Goal: Task Accomplishment & Management: Use online tool/utility

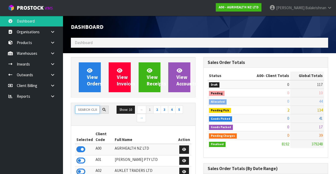
click at [86, 110] on input "text" at bounding box center [87, 110] width 25 height 8
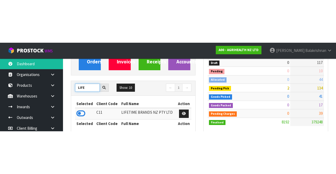
scroll to position [65, 0]
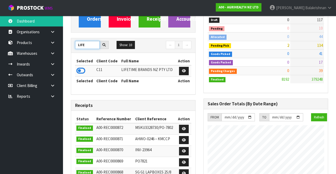
type input "LIFE"
click at [81, 69] on icon at bounding box center [80, 71] width 9 height 8
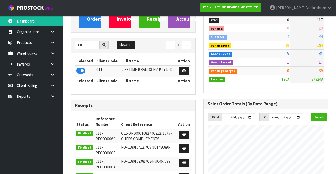
scroll to position [261715, 262039]
click at [53, 42] on icon at bounding box center [52, 43] width 5 height 4
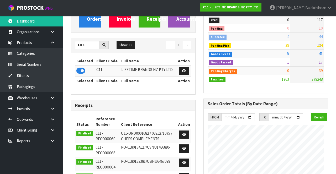
click at [55, 97] on icon at bounding box center [52, 98] width 5 height 4
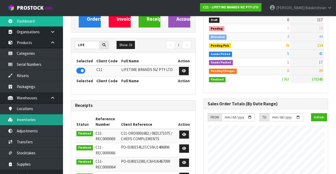
click at [37, 119] on link "Inventories" at bounding box center [31, 119] width 63 height 11
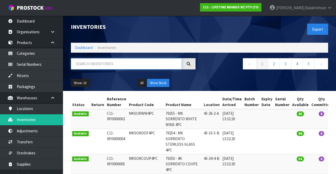
click at [106, 65] on input "text" at bounding box center [126, 63] width 111 height 11
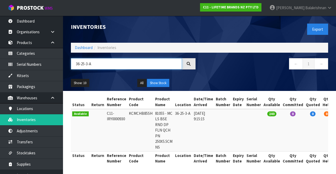
type input "36-25-3-A"
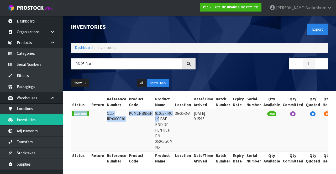
click at [139, 130] on td "KCMCHB85SH" at bounding box center [140, 130] width 26 height 42
copy td "KCMCHB85SH"
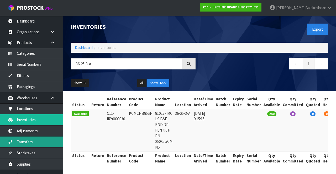
click at [35, 140] on link "Transfers" at bounding box center [31, 142] width 63 height 11
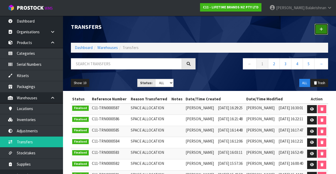
click at [209, 29] on icon at bounding box center [321, 29] width 4 height 4
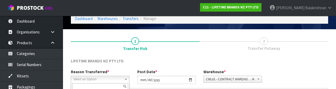
scroll to position [63, 0]
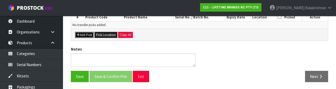
click at [87, 32] on button "Add Pick" at bounding box center [84, 35] width 19 height 6
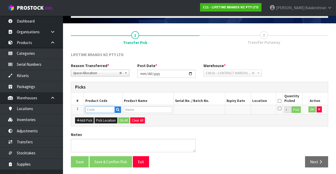
click at [102, 109] on input "text" at bounding box center [99, 109] width 29 height 7
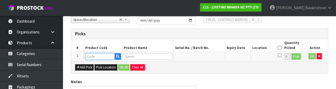
scroll to position [92, 0]
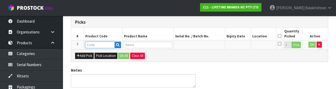
type input "KCMCHB85SH"
type input "81055 - MC LS BSE RND DP FLN QCH PN 250X5.5CM NS"
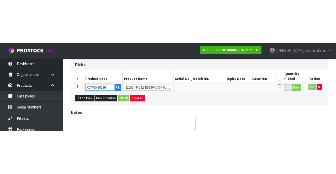
scroll to position [30, 0]
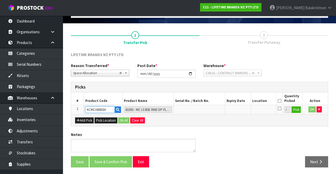
type input "KCMCHB85SH"
click at [209, 109] on button "Pick" at bounding box center [295, 109] width 9 height 7
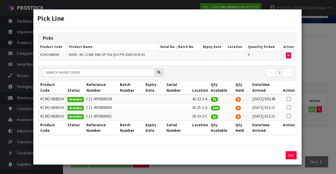
click at [209, 108] on icon at bounding box center [288, 107] width 4 height 0
click at [209, 159] on button "Assign Pick" at bounding box center [272, 155] width 21 height 8
type input "240"
click at [209, 159] on button "Exit" at bounding box center [290, 155] width 11 height 8
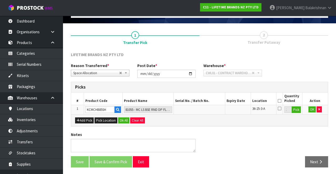
click at [209, 101] on icon at bounding box center [279, 101] width 4 height 0
click at [209, 110] on button "OK" at bounding box center [311, 109] width 7 height 6
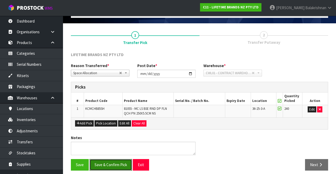
click at [110, 167] on button "Save & Confirm Pick" at bounding box center [110, 164] width 42 height 11
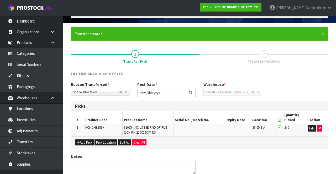
scroll to position [0, 0]
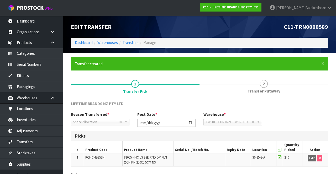
scroll to position [41, 0]
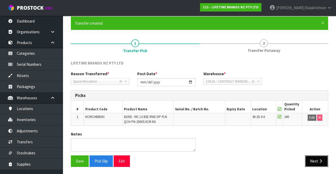
click at [209, 161] on button "Next" at bounding box center [316, 160] width 23 height 11
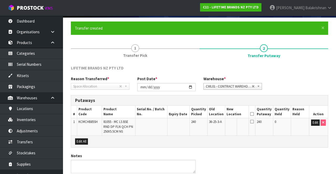
scroll to position [57, 0]
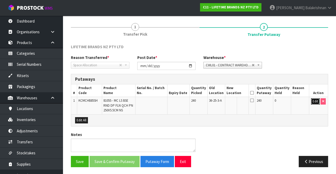
click at [209, 99] on button "Edit" at bounding box center [315, 101] width 9 height 6
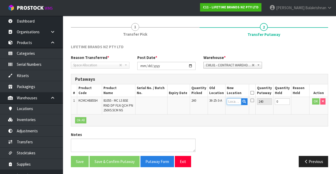
click at [209, 99] on input "text" at bounding box center [234, 101] width 14 height 7
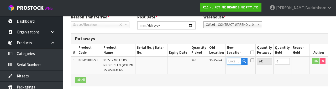
scroll to position [111, 0]
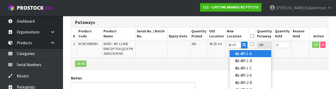
click at [209, 51] on link "41-07- 1-A" at bounding box center [249, 53] width 41 height 7
type input "41-07-1-A"
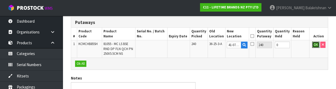
click at [209, 45] on button "OK" at bounding box center [315, 44] width 7 height 6
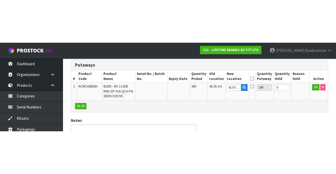
scroll to position [57, 0]
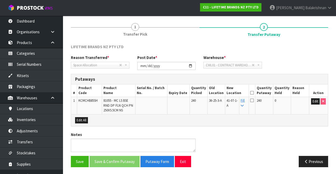
click at [209, 93] on icon at bounding box center [252, 93] width 4 height 0
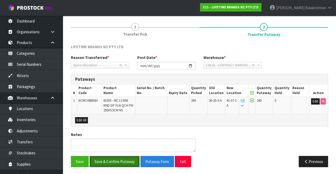
click at [111, 161] on button "Save & Confirm Putaway" at bounding box center [114, 161] width 50 height 11
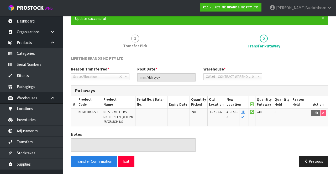
scroll to position [0, 0]
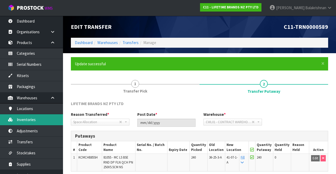
click at [37, 122] on link "Inventories" at bounding box center [31, 119] width 63 height 11
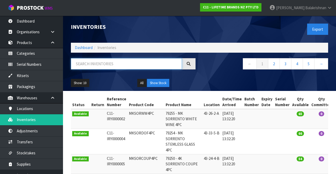
click at [111, 65] on input "text" at bounding box center [126, 63] width 111 height 11
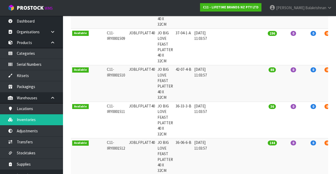
scroll to position [265, 0]
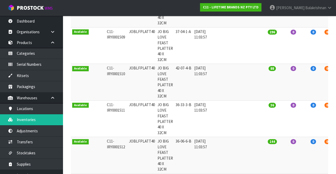
type input "JOBLFPLATT40"
copy td "JOBLFPLATT40"
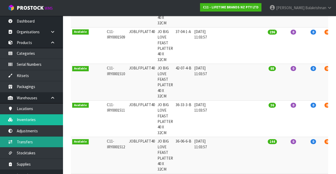
click at [17, 140] on link "Transfers" at bounding box center [31, 142] width 63 height 11
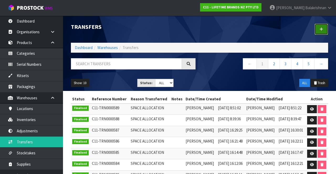
click at [209, 28] on link at bounding box center [321, 29] width 14 height 11
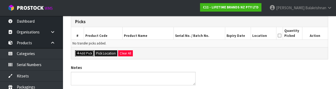
click at [84, 53] on button "Add Pick" at bounding box center [84, 53] width 19 height 6
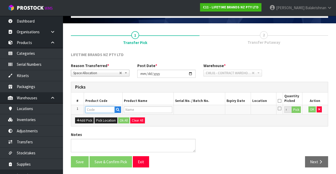
click at [96, 109] on input "text" at bounding box center [99, 109] width 29 height 7
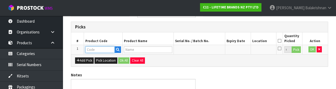
scroll to position [92, 0]
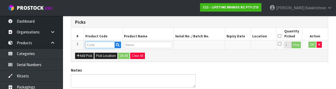
type input "JOBLFPLATT40"
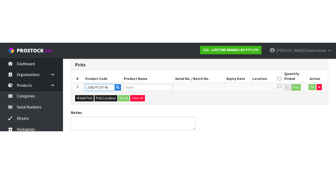
scroll to position [30, 0]
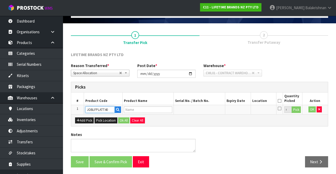
type input "JO BIG LOVE FEAST PLATTER 40 X 32CM"
type input "JOBLFPLATT40"
click at [209, 110] on button "Pick" at bounding box center [295, 109] width 9 height 7
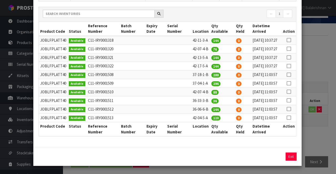
scroll to position [94, 0]
click at [209, 101] on icon at bounding box center [288, 100] width 4 height 0
click at [209, 159] on button "Assign Pick" at bounding box center [272, 157] width 21 height 8
type input "36"
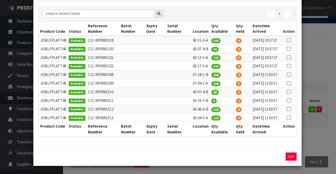
copy td "37-04-1-A"
click at [209, 160] on button "Exit" at bounding box center [290, 157] width 11 height 8
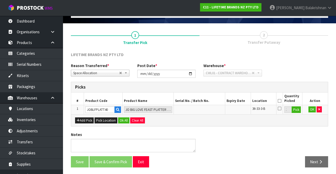
click at [209, 101] on icon at bounding box center [279, 101] width 4 height 0
click at [209, 110] on button "OK" at bounding box center [311, 109] width 7 height 6
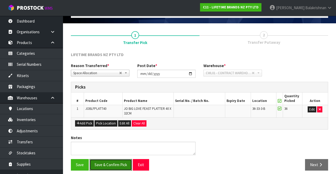
click at [117, 159] on button "Save & Confirm Pick" at bounding box center [110, 164] width 42 height 11
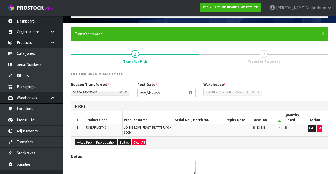
scroll to position [0, 0]
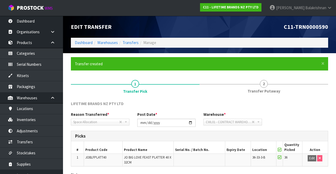
scroll to position [41, 0]
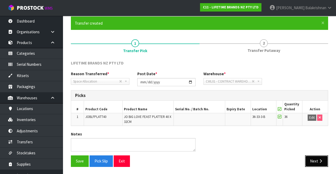
click at [209, 157] on button "Next" at bounding box center [316, 160] width 23 height 11
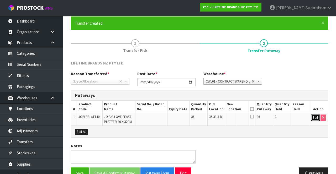
click at [209, 115] on button "Edit" at bounding box center [315, 118] width 9 height 6
click at [209, 117] on input "text" at bounding box center [234, 118] width 14 height 7
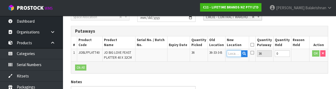
scroll to position [111, 0]
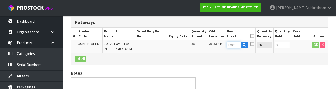
type input "37-04-1-A"
click at [209, 44] on button "OK" at bounding box center [315, 44] width 7 height 6
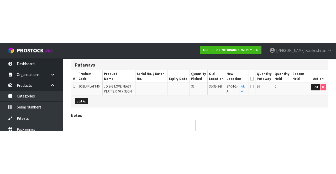
scroll to position [52, 0]
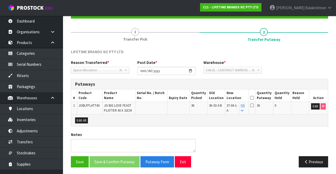
click at [209, 98] on icon at bounding box center [252, 98] width 4 height 0
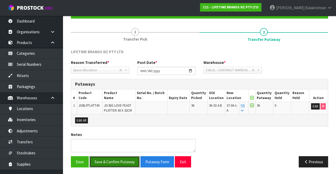
click at [115, 162] on button "Save & Confirm Putaway" at bounding box center [114, 161] width 50 height 11
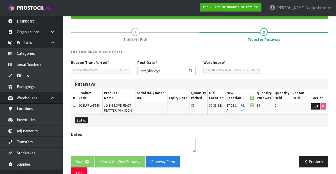
scroll to position [0, 0]
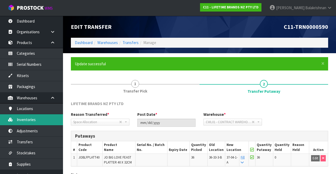
click at [37, 118] on link "Inventories" at bounding box center [31, 119] width 63 height 11
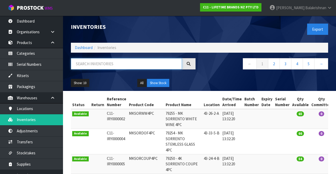
click at [118, 63] on input "text" at bounding box center [126, 63] width 111 height 11
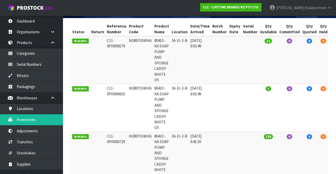
scroll to position [16, 0]
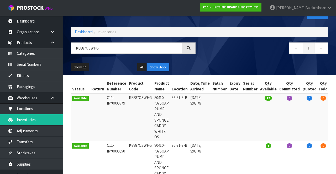
click at [118, 57] on div "KE887OSWHG" at bounding box center [133, 49] width 132 height 15
click at [118, 48] on input "KE887OSWHG" at bounding box center [126, 47] width 111 height 11
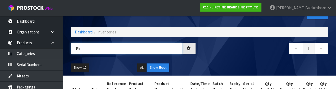
type input "K"
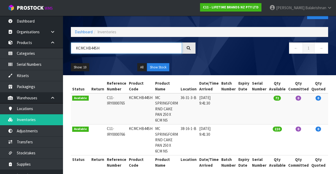
type input "KCMCHB44SH"
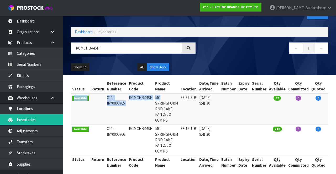
click at [141, 118] on td "KCMCHB44SH" at bounding box center [140, 108] width 26 height 31
click at [142, 97] on td "KCMCHB44SH" at bounding box center [140, 108] width 26 height 31
click at [136, 118] on td "KCMCHB44SH" at bounding box center [140, 108] width 26 height 31
click at [143, 97] on td "KCMCHB44SH" at bounding box center [140, 108] width 26 height 31
click at [142, 98] on td "KCMCHB44SH" at bounding box center [140, 108] width 26 height 31
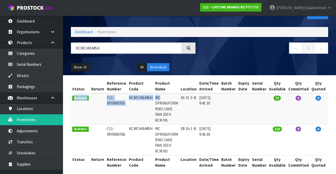
click at [138, 98] on td "KCMCHB44SH" at bounding box center [140, 108] width 26 height 31
copy td "KCMCHB44SH"
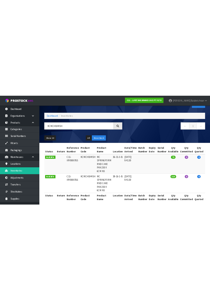
scroll to position [0, 0]
